Goal: Check status: Check status

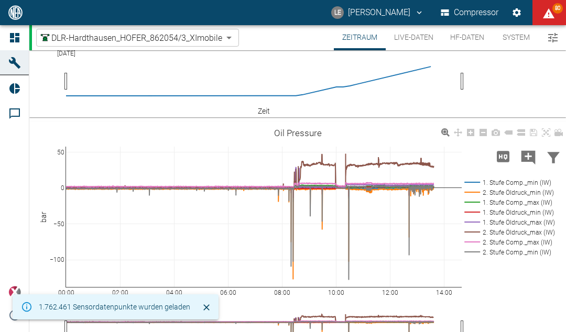
scroll to position [179, 0]
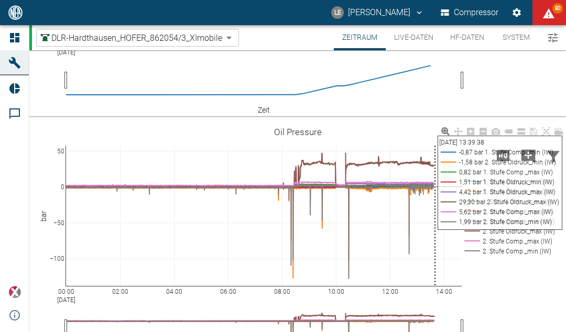
drag, startPoint x: 444, startPoint y: 250, endPoint x: 444, endPoint y: 230, distance: 19.9
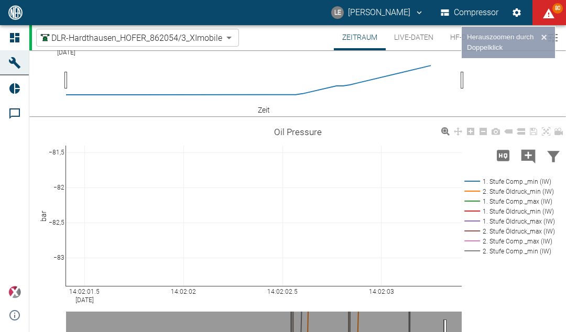
scroll to position [156, 0]
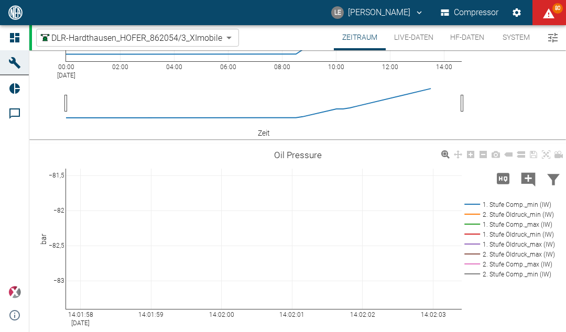
drag, startPoint x: 80, startPoint y: 314, endPoint x: 312, endPoint y: 309, distance: 232.5
click at [312, 309] on g at bounding box center [264, 239] width 417 height 162
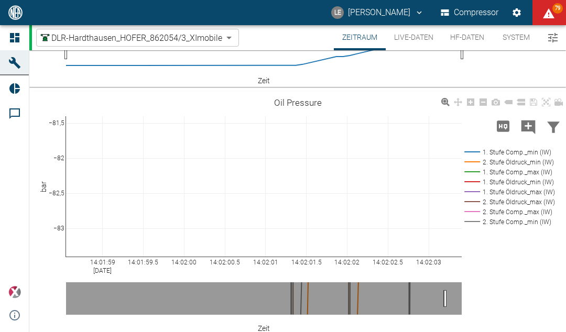
scroll to position [152, 0]
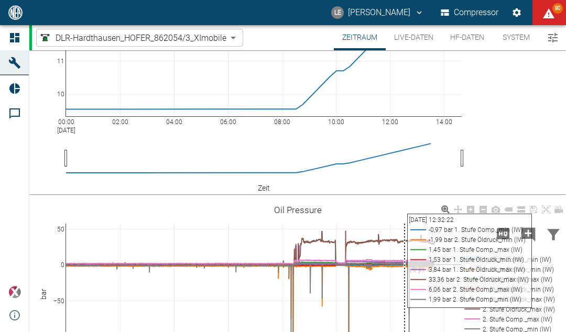
scroll to position [153, 0]
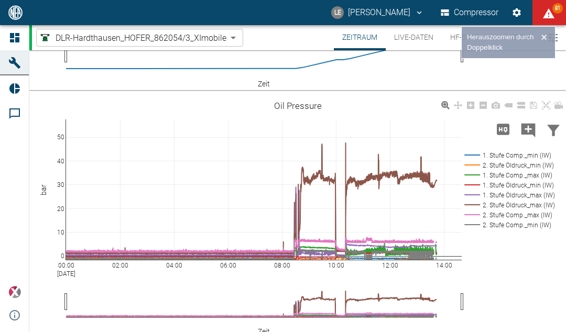
scroll to position [206, 0]
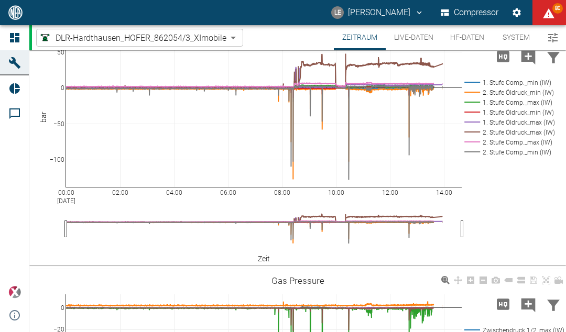
scroll to position [262, 0]
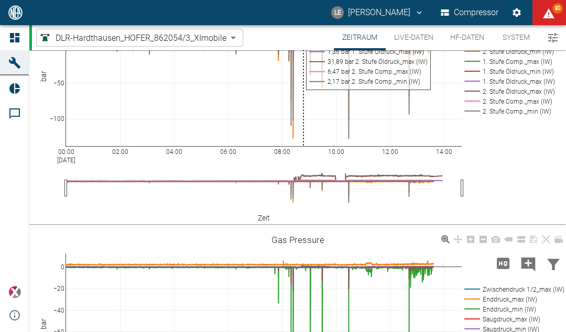
click at [302, 83] on rect at bounding box center [263, 76] width 395 height 140
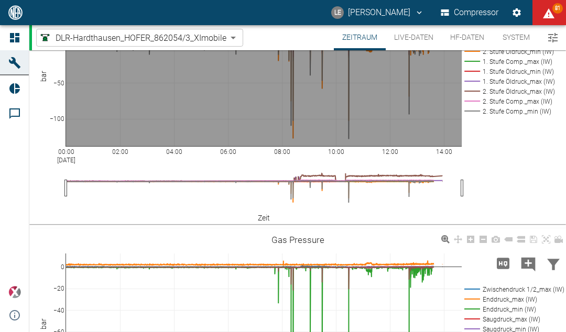
click at [303, 84] on rect at bounding box center [263, 76] width 395 height 140
click at [305, 84] on rect at bounding box center [263, 76] width 395 height 140
click at [304, 84] on rect at bounding box center [263, 76] width 395 height 140
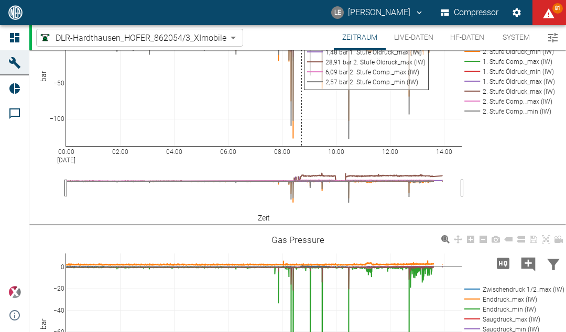
click at [301, 82] on rect at bounding box center [263, 76] width 395 height 140
click at [302, 83] on rect at bounding box center [263, 76] width 395 height 140
click at [303, 97] on rect at bounding box center [263, 76] width 395 height 140
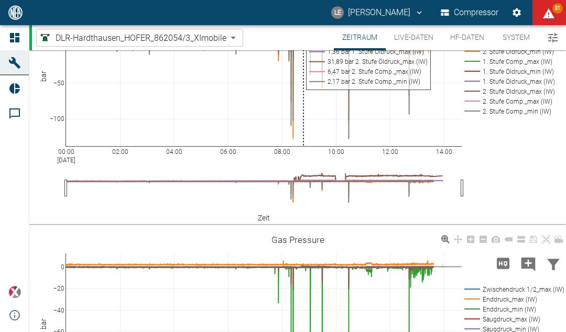
click at [303, 97] on rect at bounding box center [263, 76] width 395 height 140
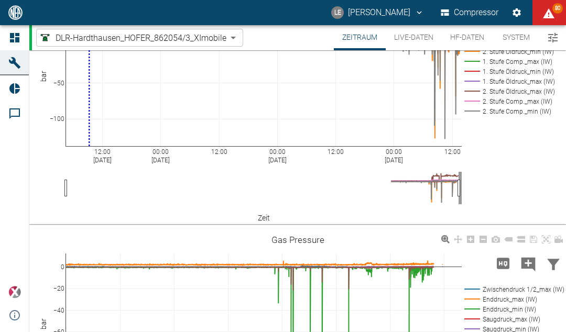
click at [438, 157] on rect at bounding box center [442, 152] width 40 height 10
drag, startPoint x: 447, startPoint y: 207, endPoint x: 415, endPoint y: 205, distance: 32.5
click at [415, 158] on div "2025-09-22 13:56:55.152" at bounding box center [405, 151] width 77 height 13
click at [528, 220] on div "2025-09-22 13:56:55.152 12:00 Sep 19, 2025 00:00 Sep 20, 2025 12:00 00:00 Sep 2…" at bounding box center [297, 103] width 536 height 236
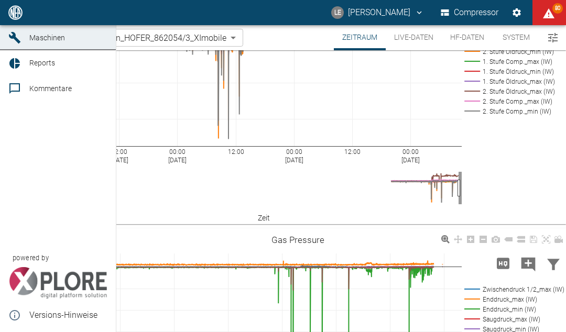
drag, startPoint x: 216, startPoint y: 206, endPoint x: 0, endPoint y: 187, distance: 217.1
click at [0, 187] on div "LE Lucas Eißen Compressor 80 Dashboard Maschinen Reports Kommentare powered by …" at bounding box center [283, 166] width 566 height 332
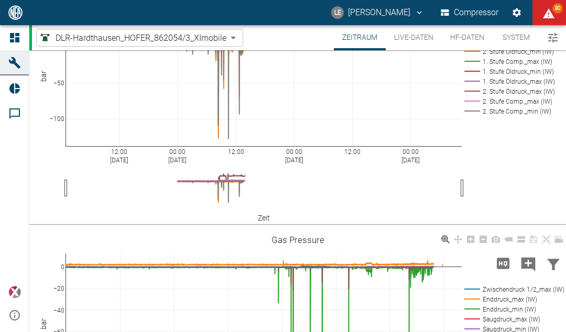
drag, startPoint x: 186, startPoint y: 205, endPoint x: 136, endPoint y: 203, distance: 49.8
click at [136, 157] on rect at bounding box center [264, 152] width 316 height 10
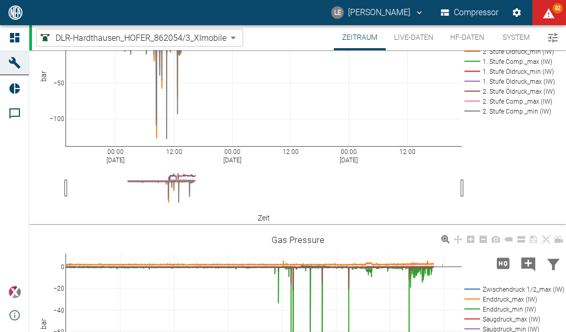
drag, startPoint x: 173, startPoint y: 207, endPoint x: -1, endPoint y: -1, distance: 270.6
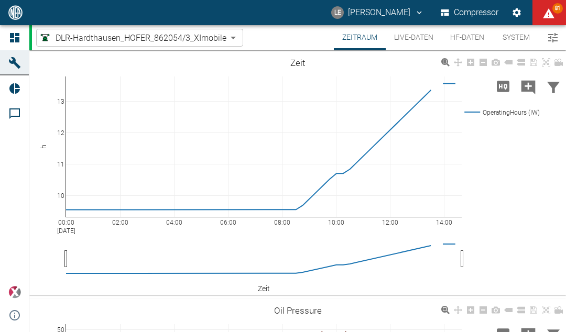
scroll to position [211, 0]
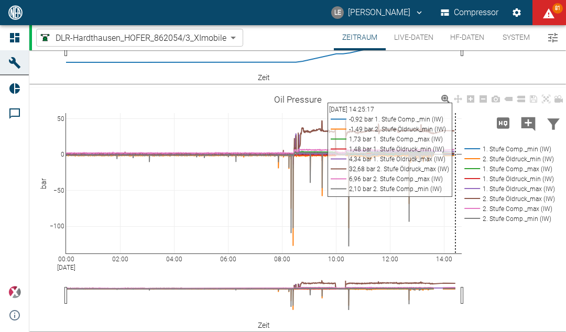
click at [455, 132] on rect at bounding box center [263, 183] width 395 height 140
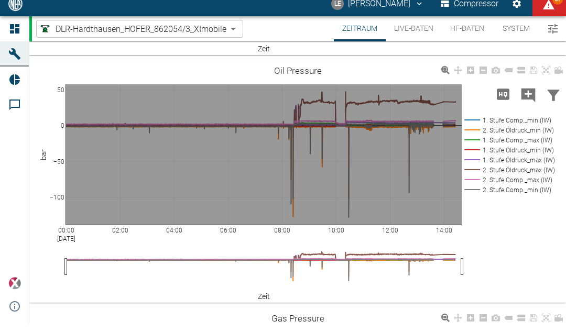
scroll to position [234, 0]
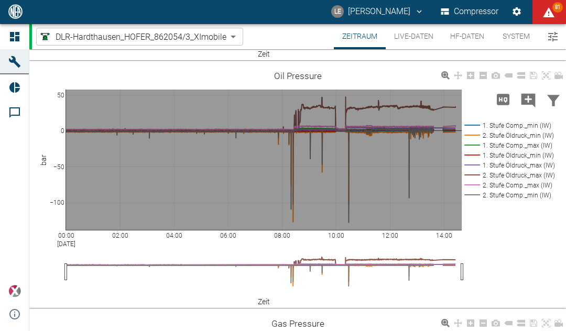
drag, startPoint x: 455, startPoint y: 127, endPoint x: 456, endPoint y: 120, distance: 6.4
click at [456, 120] on rect at bounding box center [263, 161] width 395 height 140
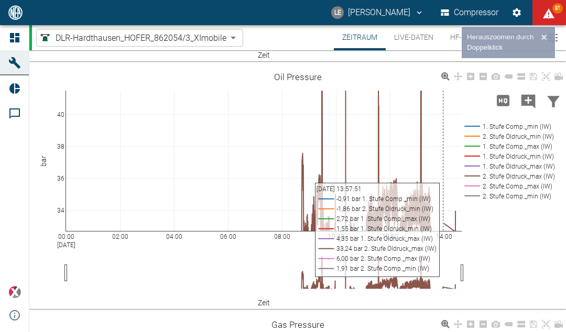
click at [508, 252] on div "00:00 Sep 22, 2025 02:00 04:00 06:00 08:00 10:00 12:00 14:00 34 36 38 40 1. Stu…" at bounding box center [297, 188] width 536 height 236
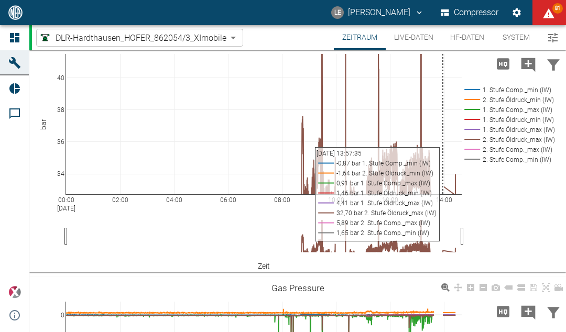
scroll to position [266, 0]
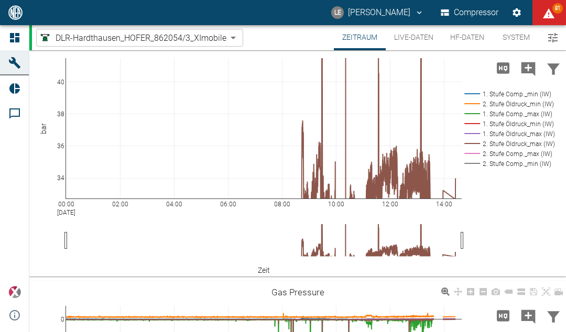
click at [511, 219] on div "00:00 Sep 22, 2025 02:00 04:00 06:00 08:00 10:00 12:00 14:00 34 36 38 40 1. Stu…" at bounding box center [297, 155] width 536 height 236
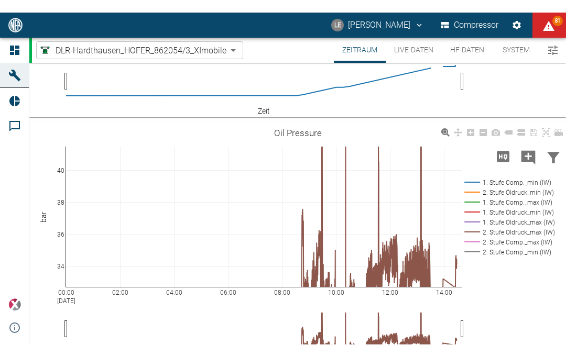
scroll to position [186, 0]
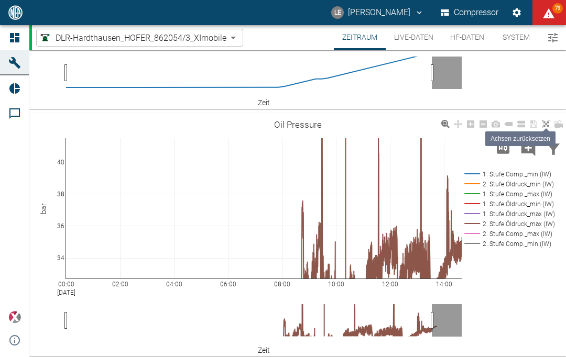
click at [551, 118] on link at bounding box center [545, 124] width 13 height 12
